Goal: Task Accomplishment & Management: Complete application form

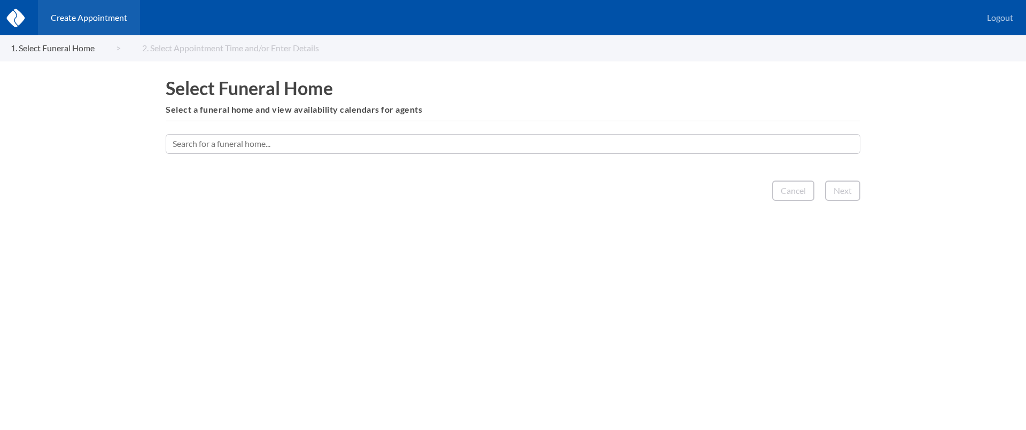
click at [442, 142] on input "text" at bounding box center [513, 143] width 695 height 19
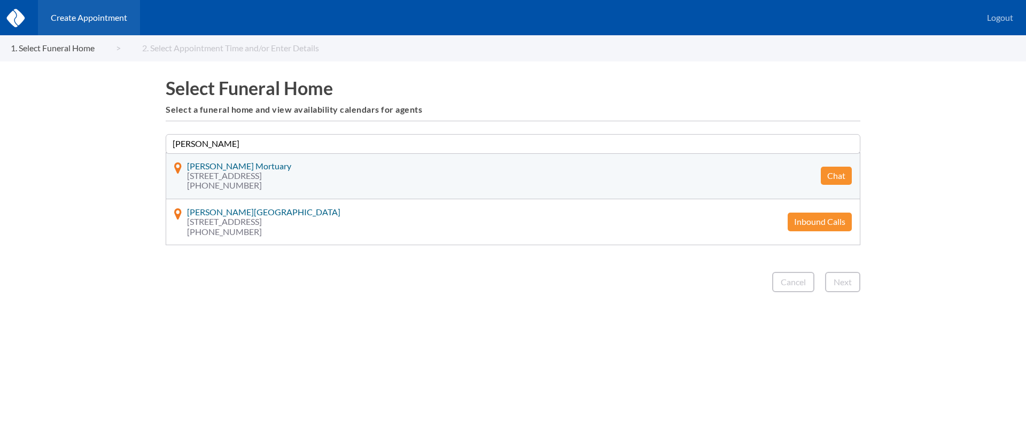
type input "[PERSON_NAME]"
click at [839, 175] on button "Chat" at bounding box center [836, 176] width 31 height 18
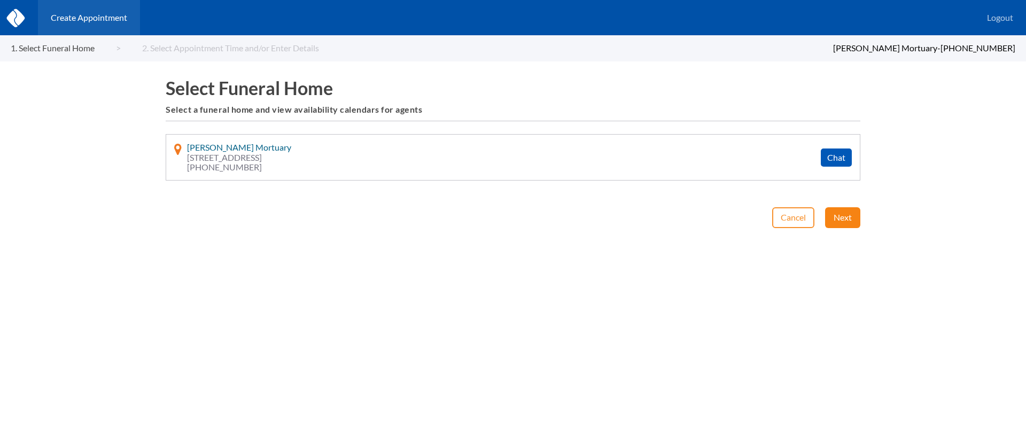
click at [844, 211] on button "Next" at bounding box center [842, 217] width 35 height 20
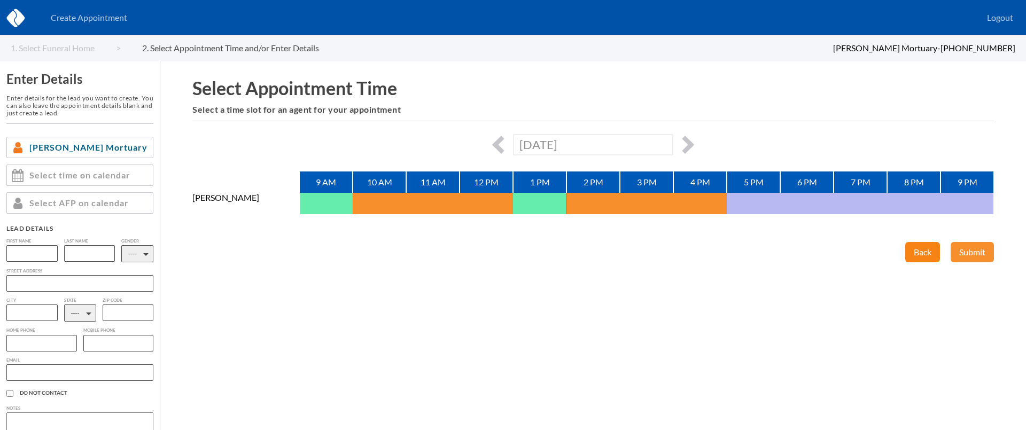
click at [908, 252] on button "Back" at bounding box center [923, 252] width 35 height 20
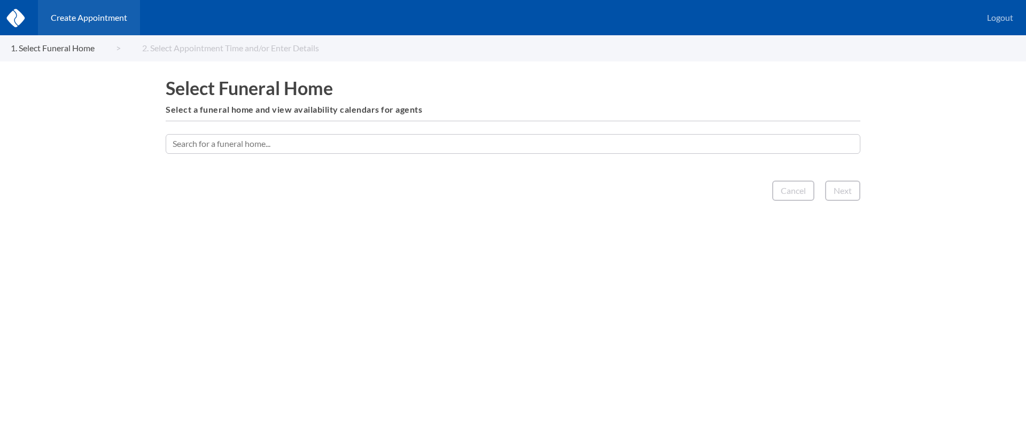
click at [598, 143] on input "text" at bounding box center [513, 143] width 695 height 19
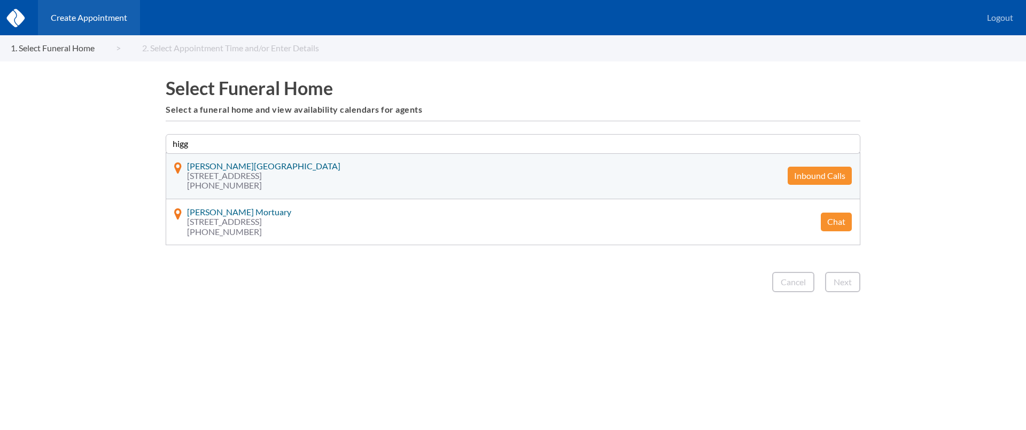
type input "higg"
click at [818, 180] on button "Inbound Calls" at bounding box center [820, 176] width 64 height 18
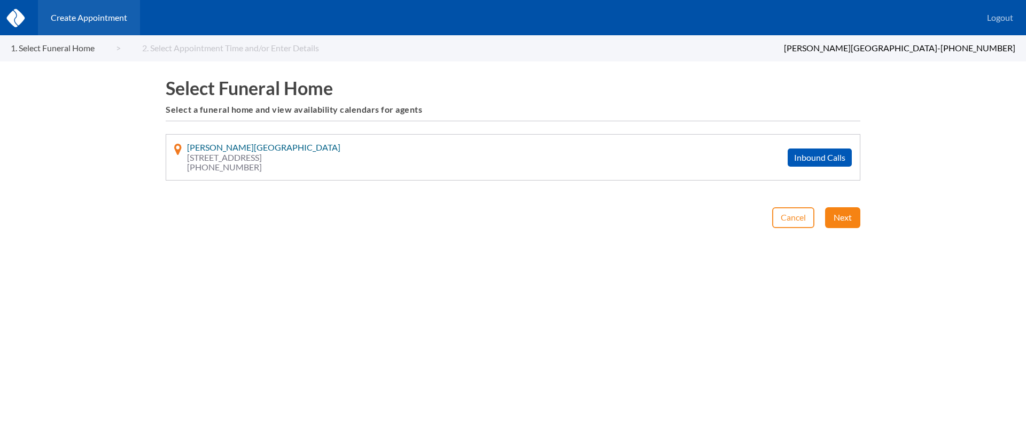
click at [833, 207] on button "Next" at bounding box center [842, 217] width 35 height 20
